Goal: Transaction & Acquisition: Download file/media

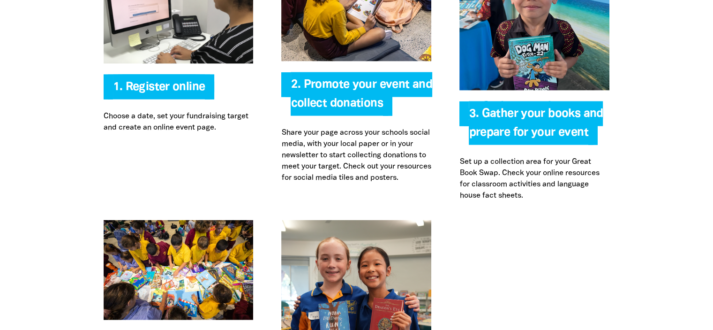
scroll to position [2087, 0]
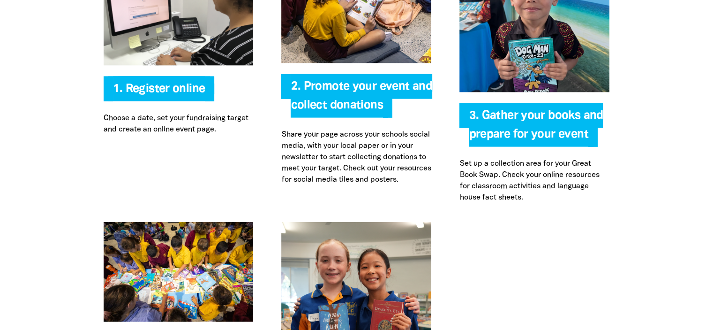
type input "wildernesslibrary@wilderness.com.au"
drag, startPoint x: 454, startPoint y: 237, endPoint x: 428, endPoint y: 185, distance: 57.7
click at [428, 185] on div "Register online 1. Register online Choose a date, set your fundraising target a…" at bounding box center [357, 83] width 563 height 277
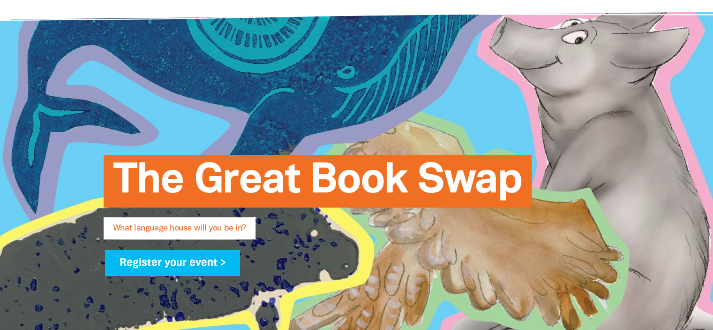
scroll to position [0, 0]
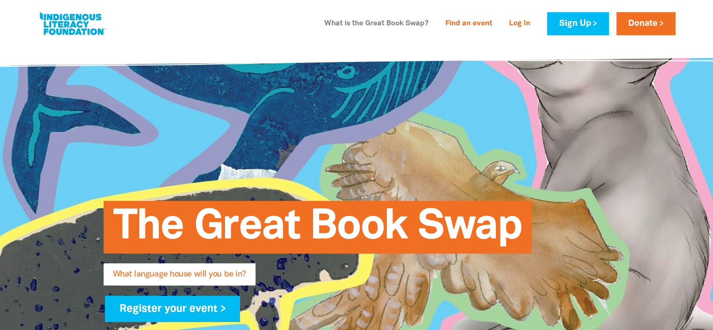
click at [393, 23] on link "What is the Great Book Swap?" at bounding box center [376, 23] width 115 height 15
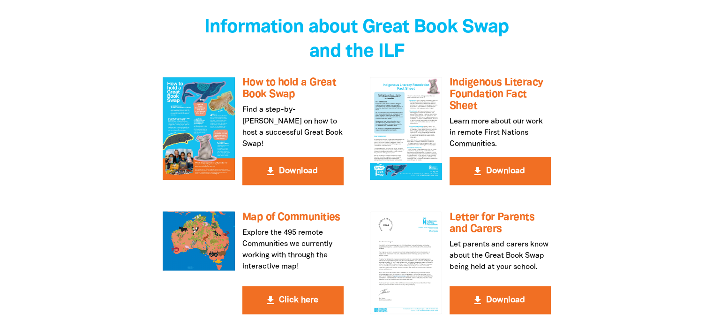
scroll to position [1664, 0]
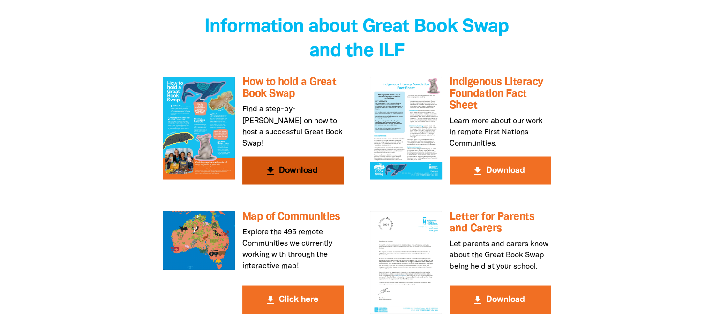
click at [280, 156] on button "get_app Download" at bounding box center [292, 170] width 101 height 28
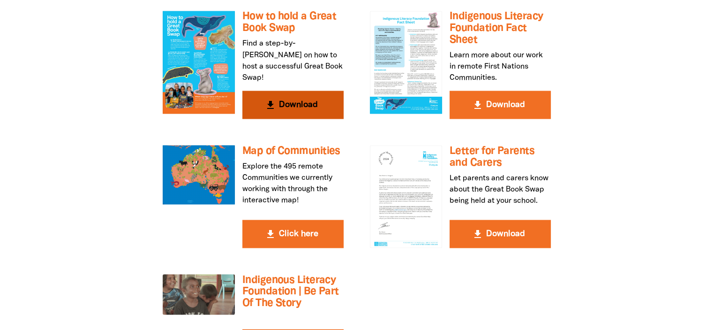
scroll to position [1730, 0]
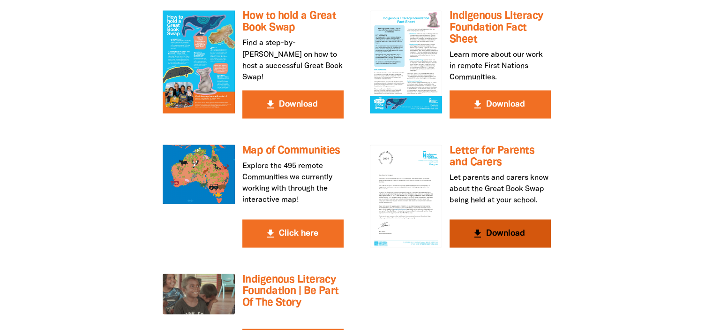
click at [470, 219] on button "get_app Download" at bounding box center [500, 233] width 101 height 28
